Goal: Information Seeking & Learning: Learn about a topic

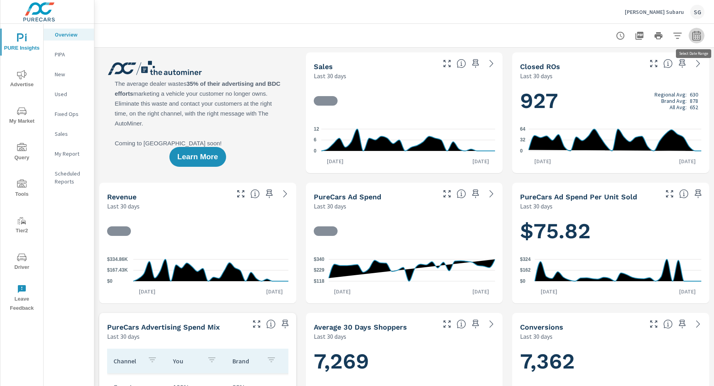
click at [699, 34] on icon "button" at bounding box center [696, 36] width 8 height 10
select select "Last 30 days"
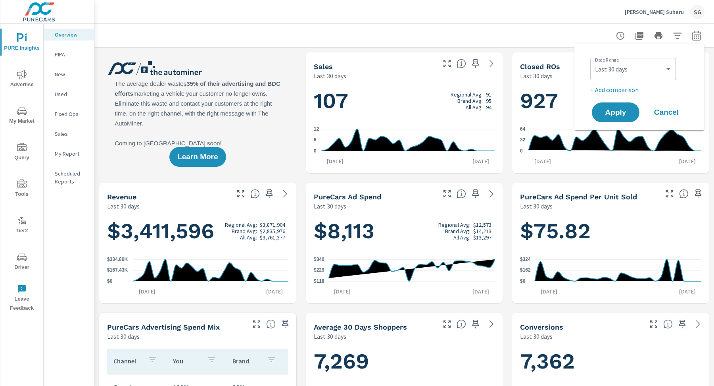
click at [635, 93] on p "+ Add comparison" at bounding box center [641, 90] width 102 height 10
select select "Previous period"
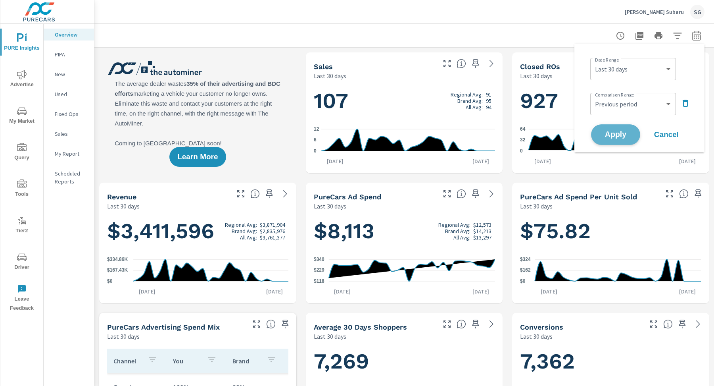
click at [609, 135] on span "Apply" at bounding box center [616, 135] width 33 height 8
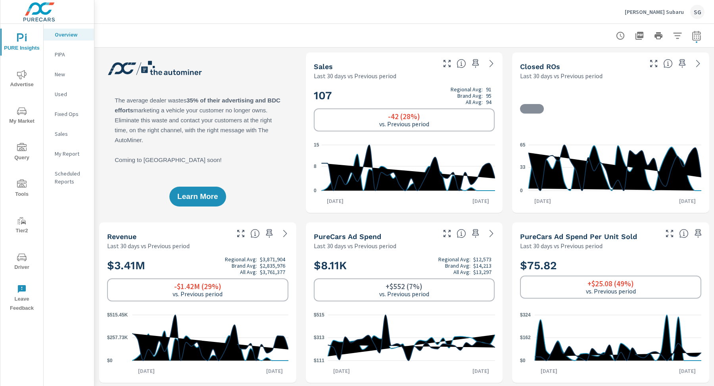
scroll to position [0, 0]
click at [23, 80] on span "Advertise" at bounding box center [22, 79] width 38 height 19
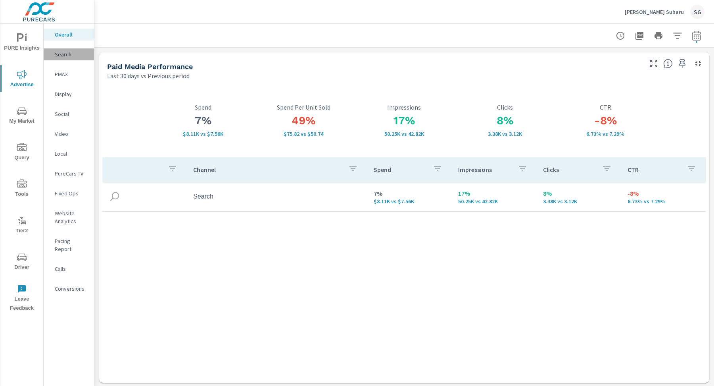
click at [64, 58] on p "Search" at bounding box center [71, 54] width 33 height 8
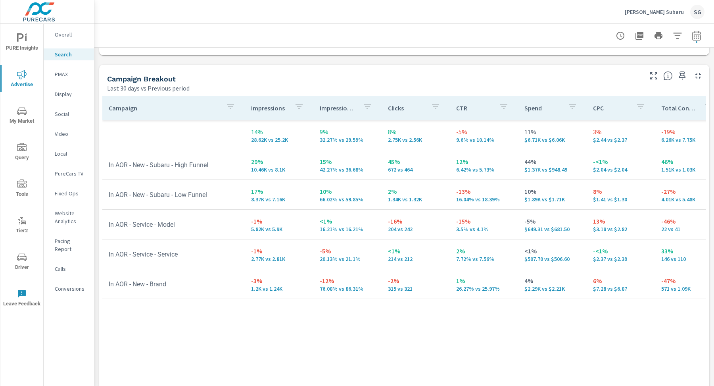
scroll to position [765, 0]
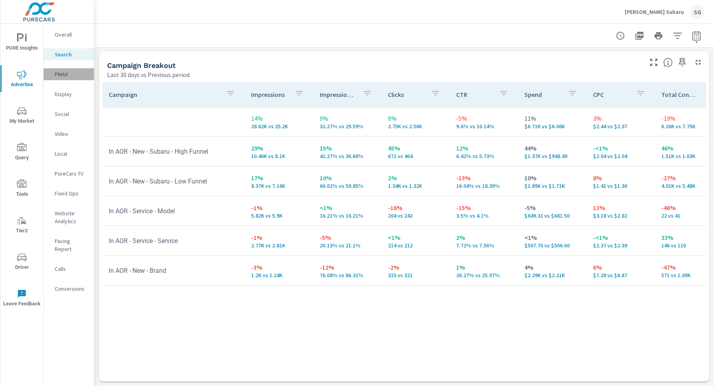
click at [62, 70] on p "PMAX" at bounding box center [71, 74] width 33 height 8
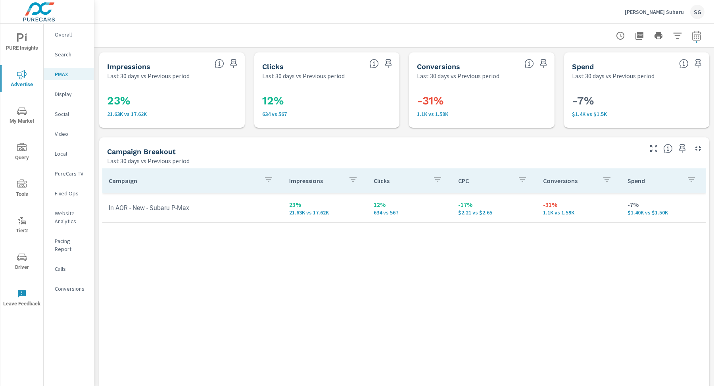
click at [63, 285] on p "Conversions" at bounding box center [71, 289] width 33 height 8
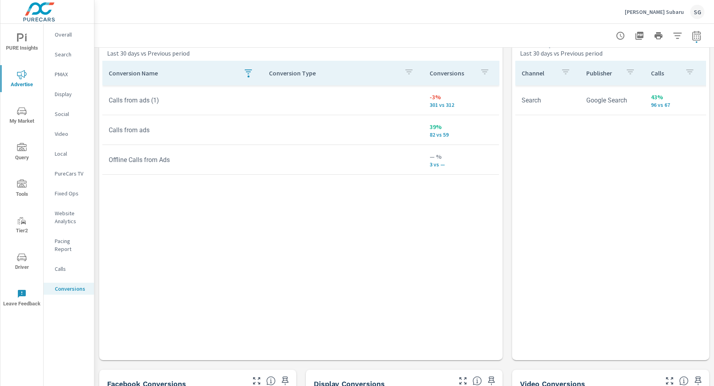
scroll to position [442, 0]
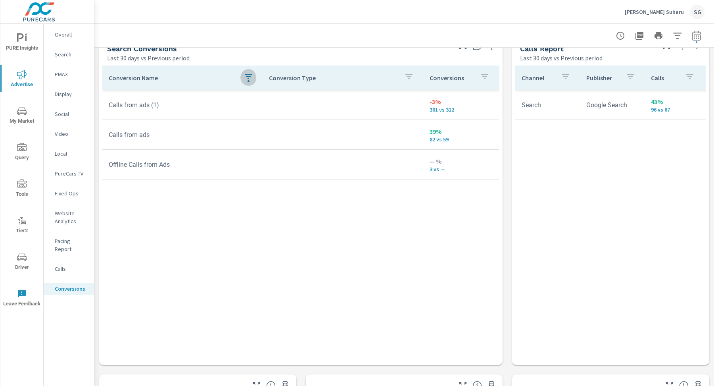
click at [248, 76] on icon "button" at bounding box center [249, 77] width 10 height 10
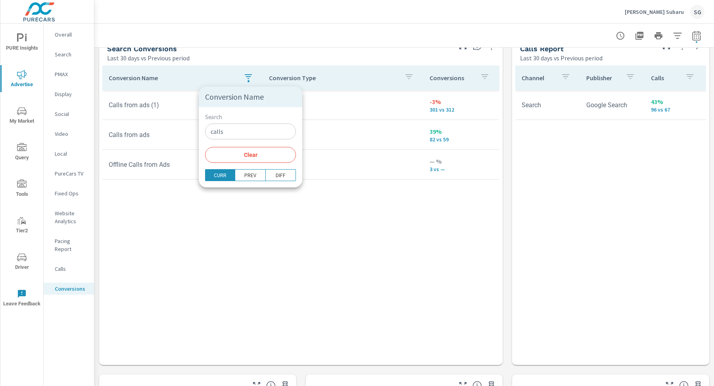
click at [236, 150] on button "Clear" at bounding box center [250, 155] width 91 height 16
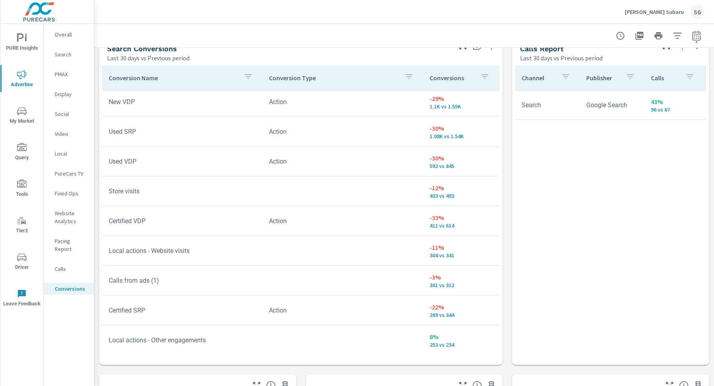
scroll to position [35, 0]
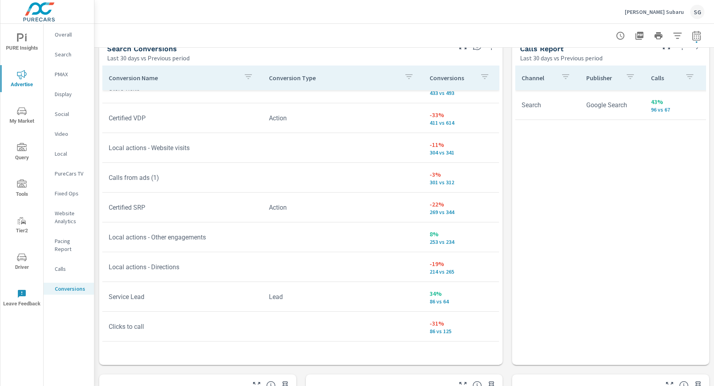
scroll to position [247, 0]
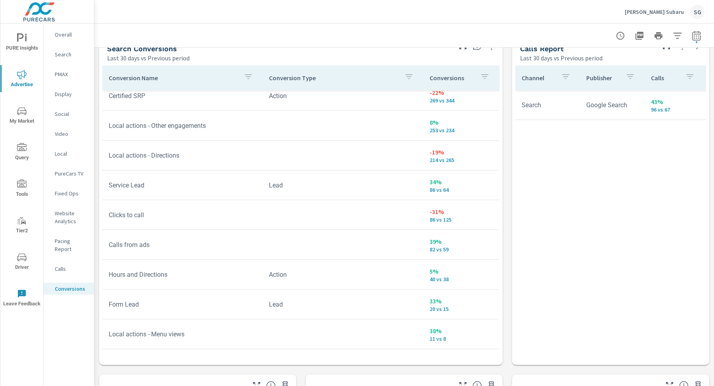
scroll to position [335, 0]
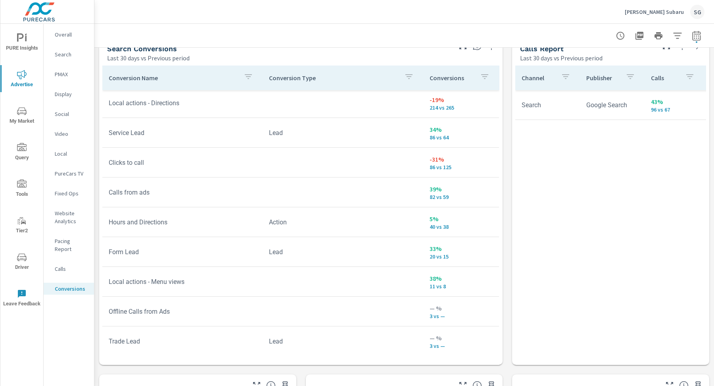
scroll to position [293, 0]
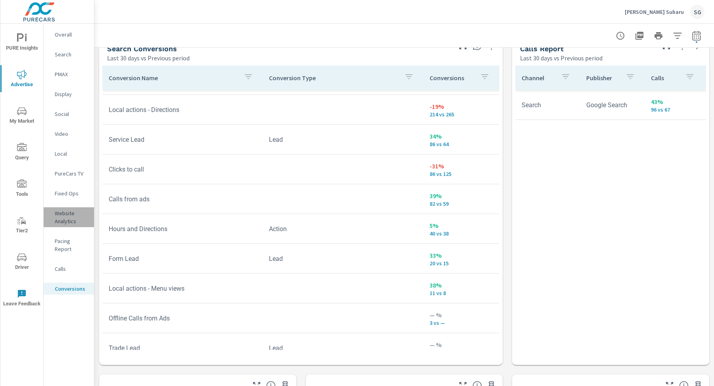
click at [65, 211] on p "Website Analytics" at bounding box center [71, 217] width 33 height 16
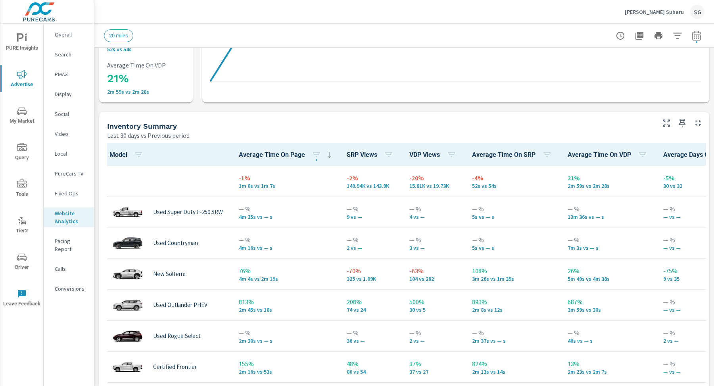
scroll to position [0, 0]
click at [680, 34] on icon "button" at bounding box center [678, 36] width 10 height 10
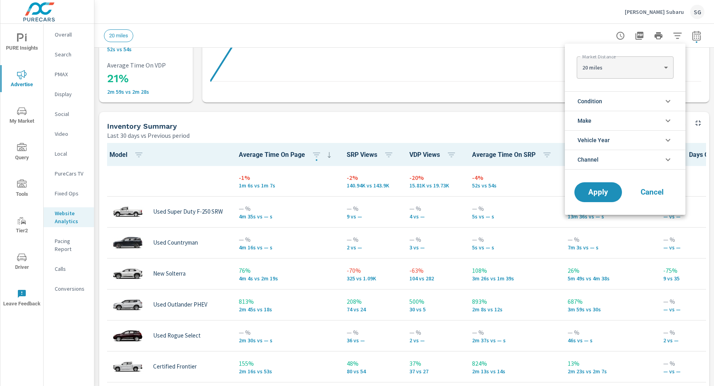
click at [589, 102] on span "Condition" at bounding box center [590, 101] width 25 height 19
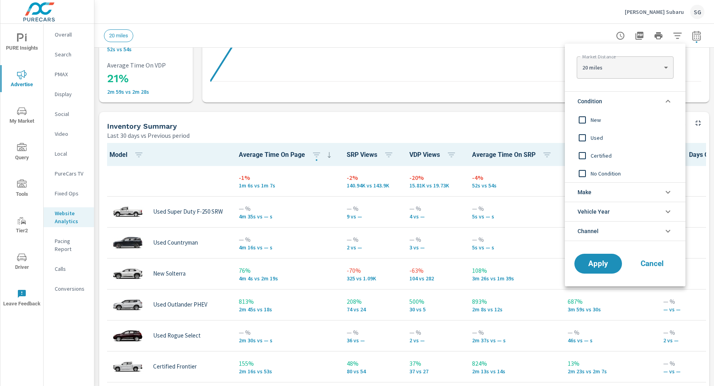
click at [585, 125] on input "filter options" at bounding box center [582, 119] width 17 height 17
click at [604, 260] on span "Apply" at bounding box center [598, 264] width 33 height 8
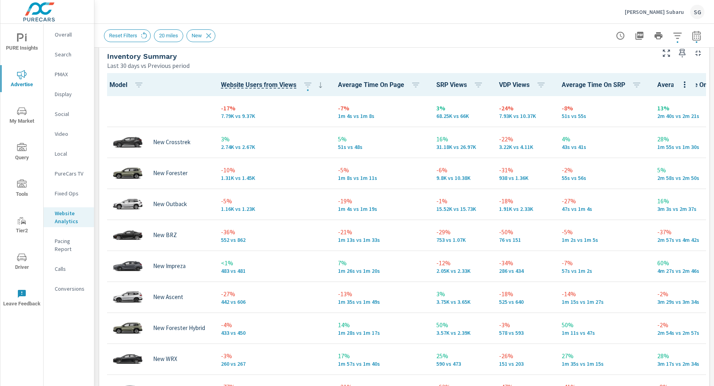
scroll to position [358, 0]
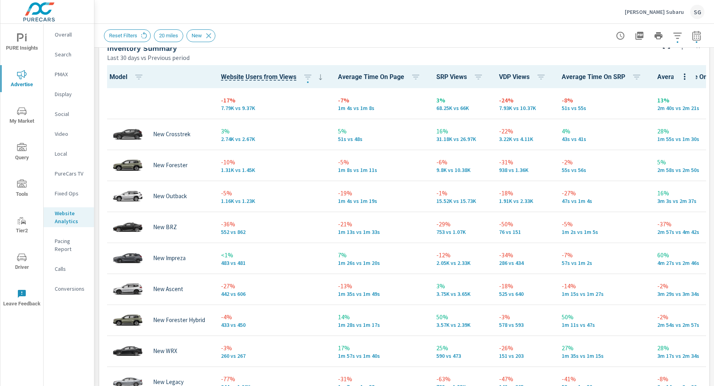
click at [69, 58] on p "Search" at bounding box center [71, 54] width 33 height 8
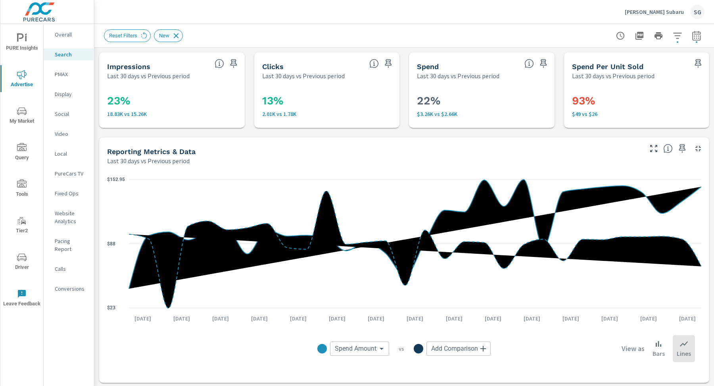
click at [177, 36] on icon at bounding box center [176, 35] width 5 height 5
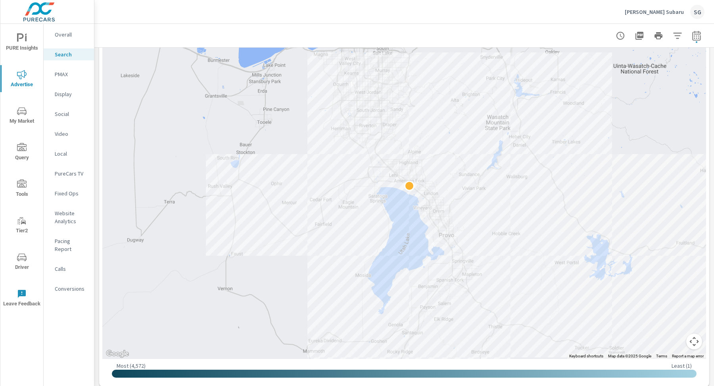
scroll to position [171, 0]
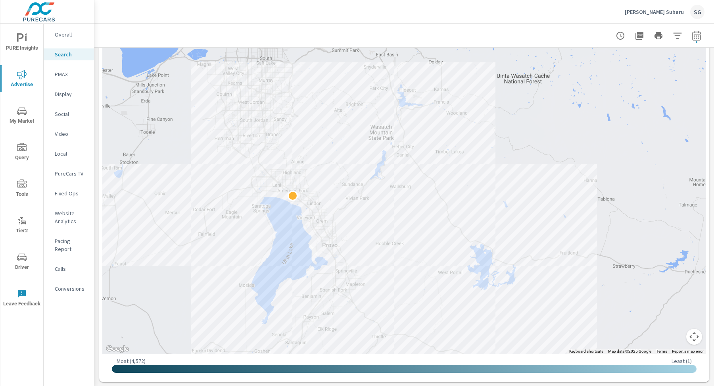
drag, startPoint x: 404, startPoint y: 129, endPoint x: 496, endPoint y: 168, distance: 100.1
click at [496, 169] on div at bounding box center [404, 176] width 604 height 356
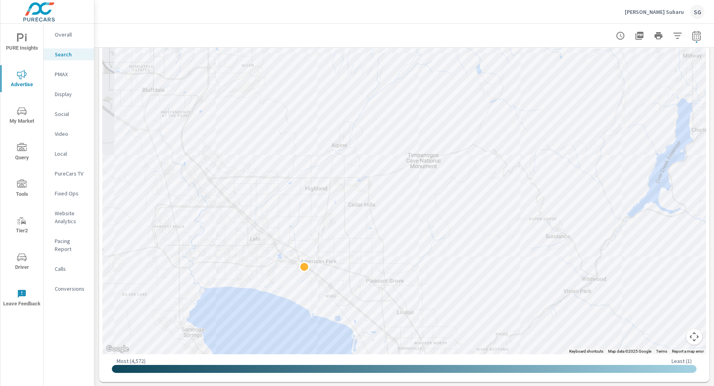
drag, startPoint x: 410, startPoint y: 196, endPoint x: 502, endPoint y: 210, distance: 92.7
click at [135, 24] on div at bounding box center [404, 35] width 601 height 23
click at [29, 42] on span "PURE Insights" at bounding box center [22, 42] width 38 height 19
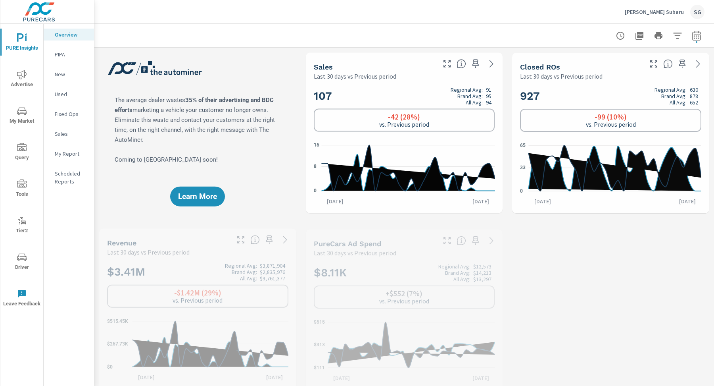
click at [67, 74] on p "New" at bounding box center [71, 74] width 33 height 8
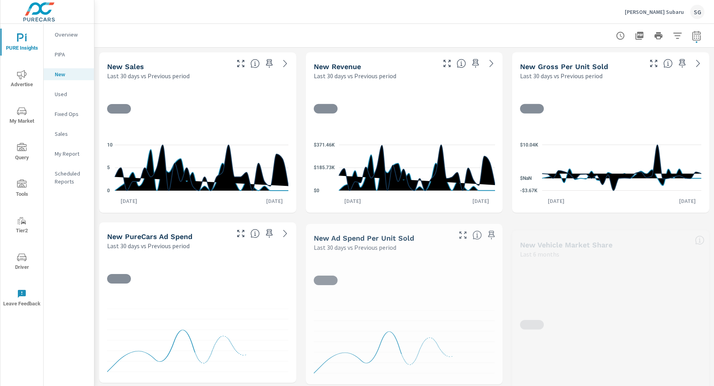
scroll to position [0, 0]
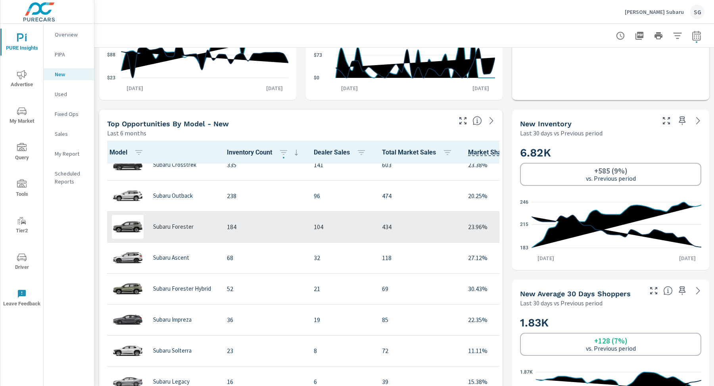
scroll to position [0, 0]
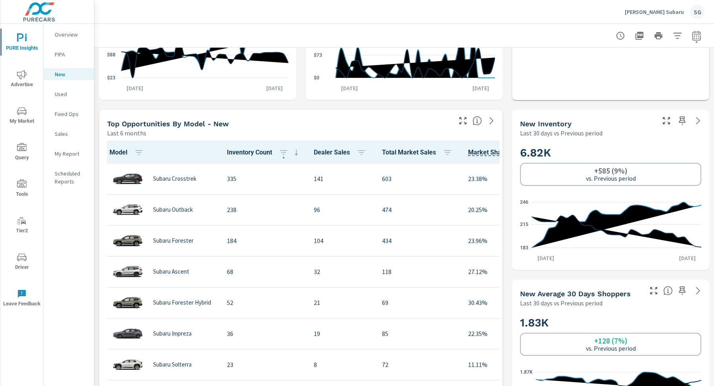
click at [29, 82] on span "Advertise" at bounding box center [22, 79] width 38 height 19
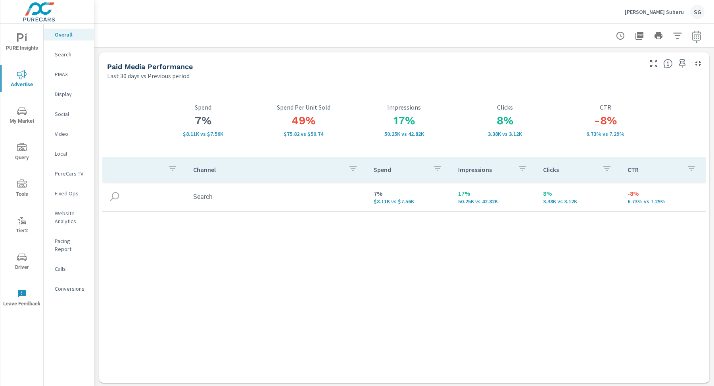
click at [69, 214] on p "Website Analytics" at bounding box center [71, 217] width 33 height 16
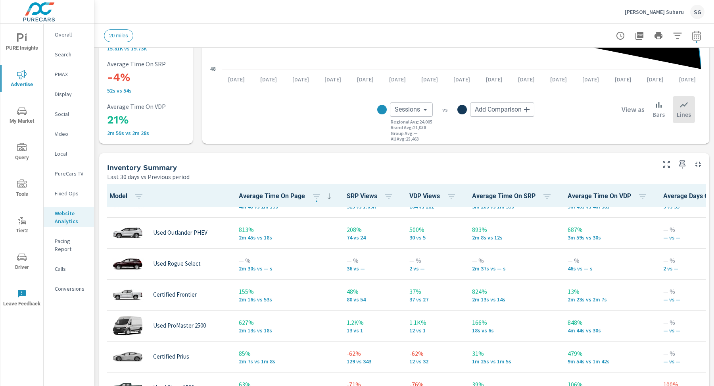
scroll to position [114, 0]
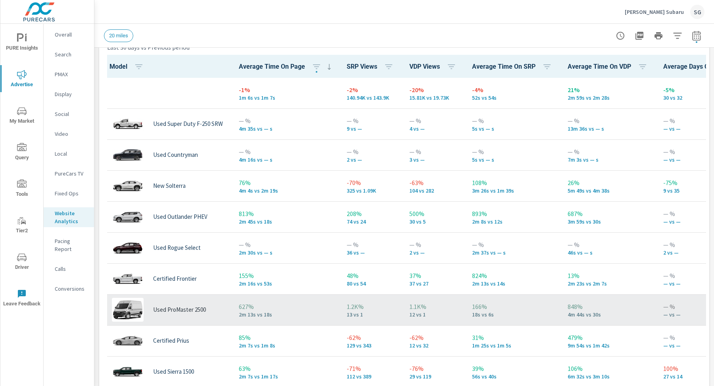
scroll to position [0, 0]
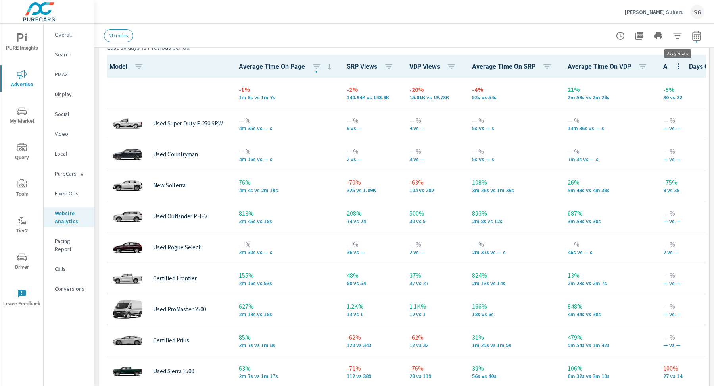
click at [678, 35] on icon "button" at bounding box center [678, 36] width 10 height 10
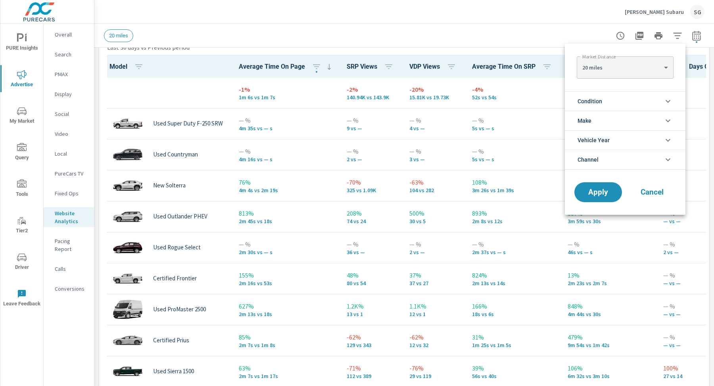
click at [629, 102] on li "Condition" at bounding box center [625, 100] width 121 height 19
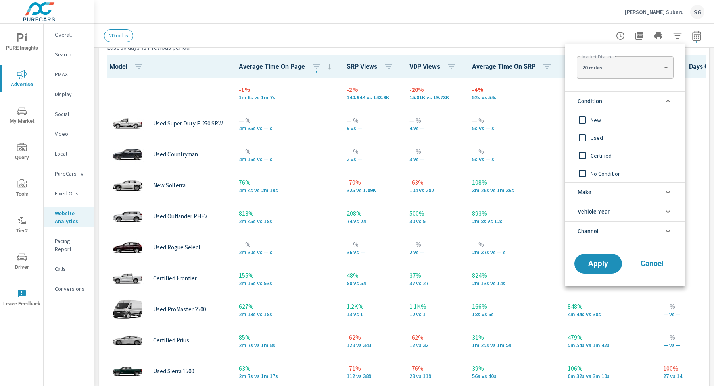
click at [582, 122] on input "filter options" at bounding box center [582, 119] width 17 height 17
click at [595, 261] on span "Apply" at bounding box center [598, 264] width 33 height 8
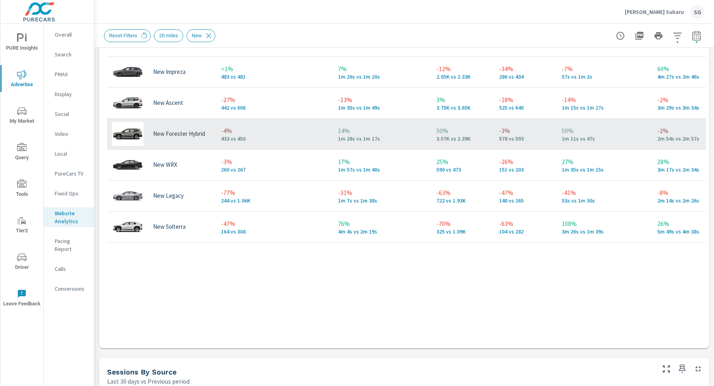
scroll to position [550, 0]
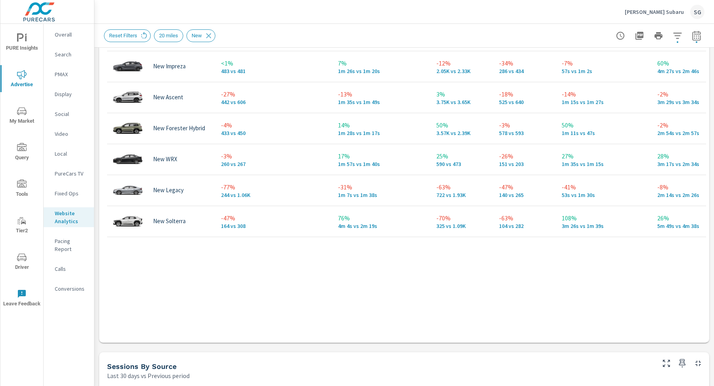
click at [71, 71] on p "PMAX" at bounding box center [71, 74] width 33 height 8
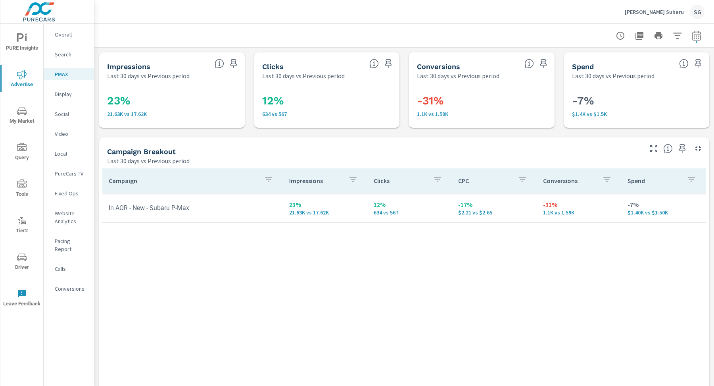
click at [63, 265] on p "Calls" at bounding box center [71, 269] width 33 height 8
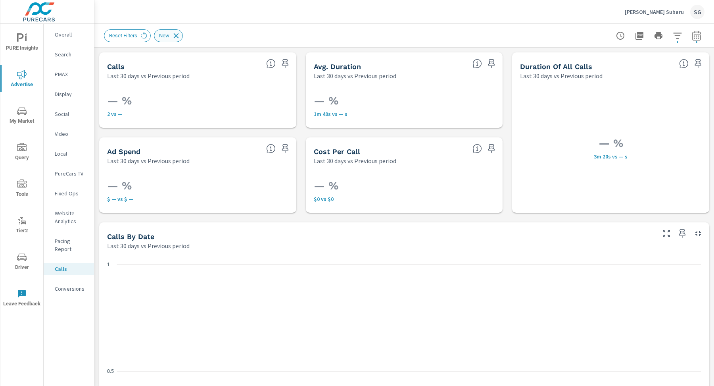
click at [177, 37] on icon at bounding box center [176, 35] width 9 height 9
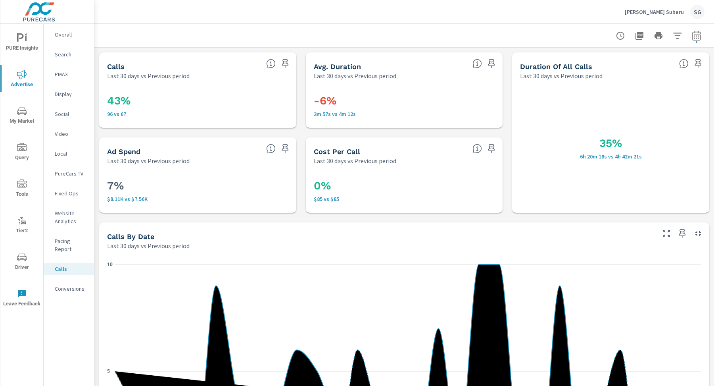
click at [61, 55] on p "Search" at bounding box center [71, 54] width 33 height 8
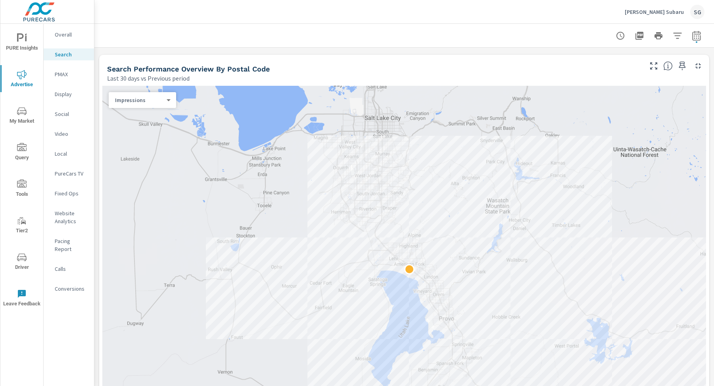
scroll to position [121, 0]
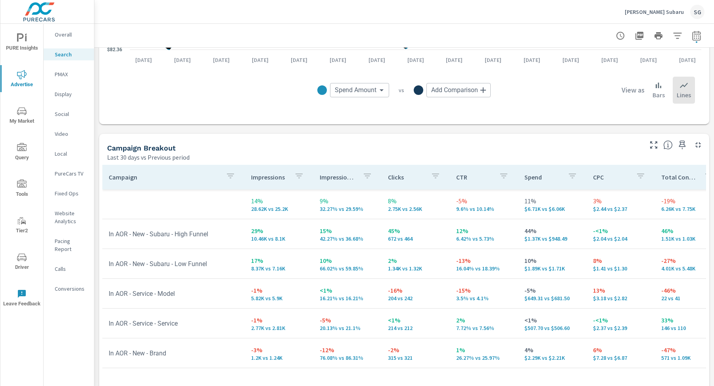
scroll to position [683, 0]
